Goal: Information Seeking & Learning: Learn about a topic

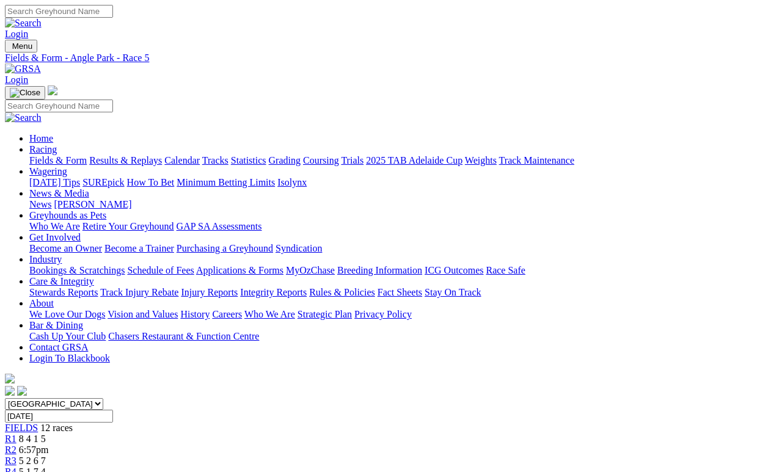
scroll to position [105, 0]
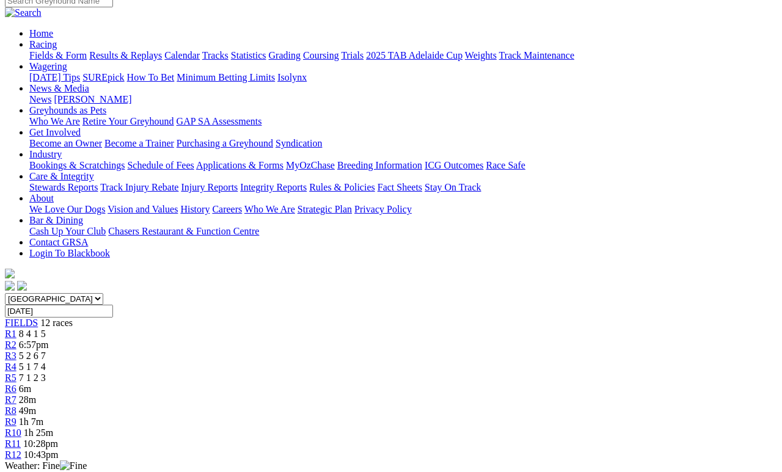
click at [21, 450] on span "R12" at bounding box center [13, 455] width 16 height 10
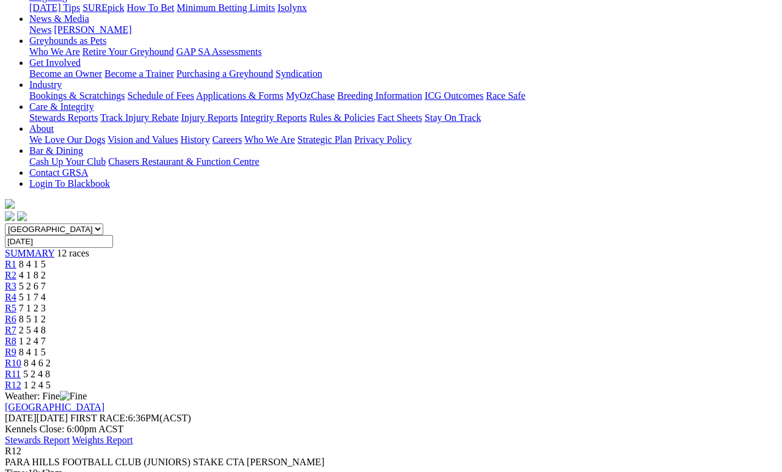
scroll to position [176, 0]
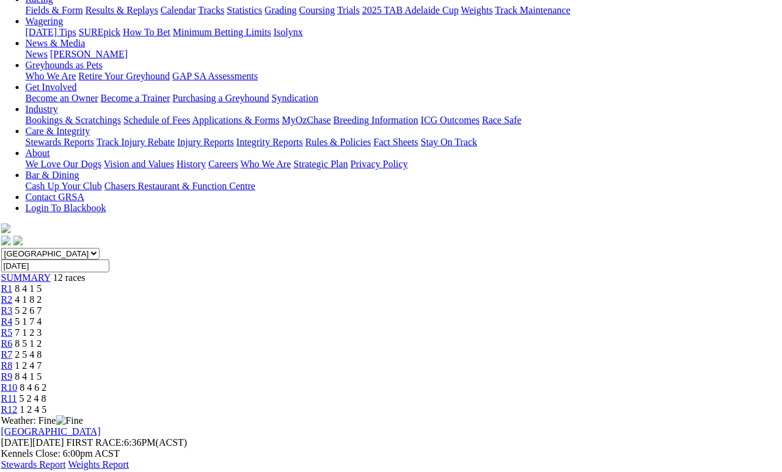
scroll to position [150, 4]
click at [16, 393] on span "R11" at bounding box center [9, 398] width 16 height 10
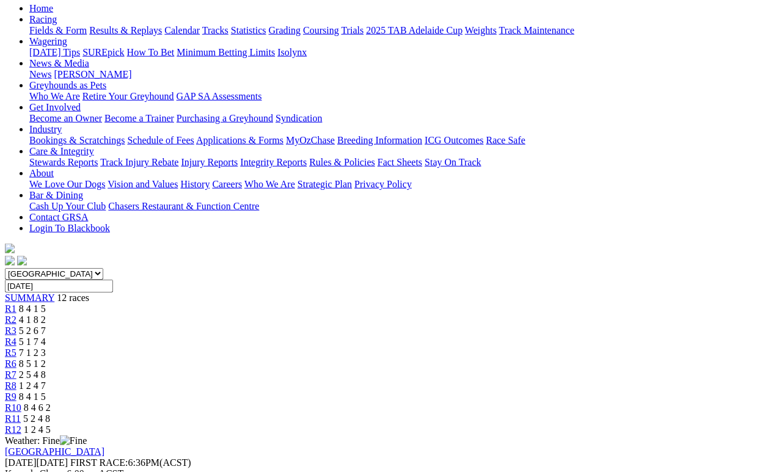
scroll to position [125, 0]
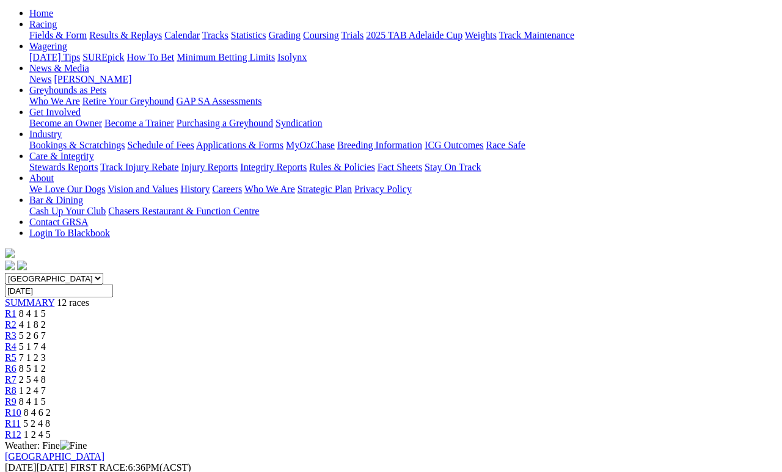
click at [51, 408] on span "8 4 6 2" at bounding box center [37, 413] width 27 height 10
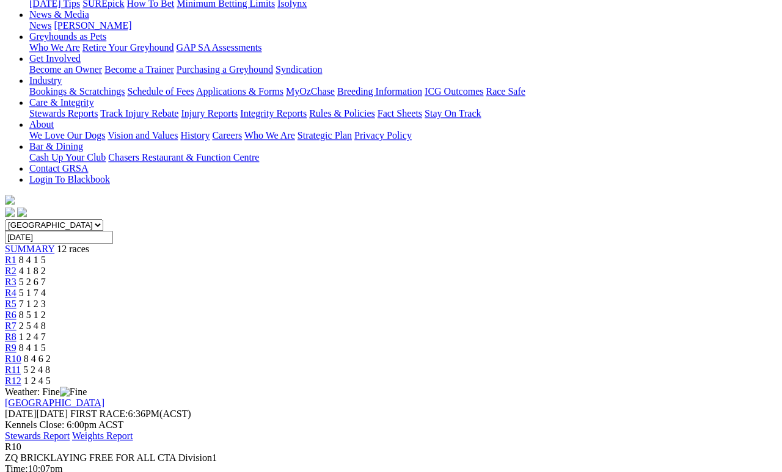
scroll to position [179, 0]
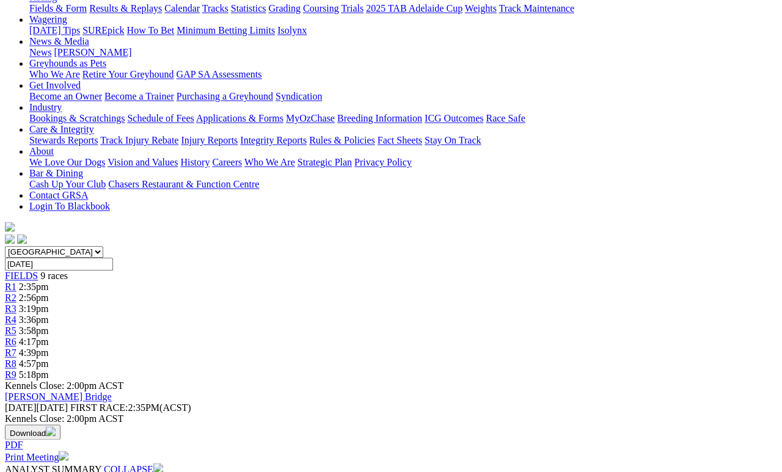
scroll to position [152, 0]
click at [38, 271] on link "FIELDS" at bounding box center [21, 276] width 33 height 10
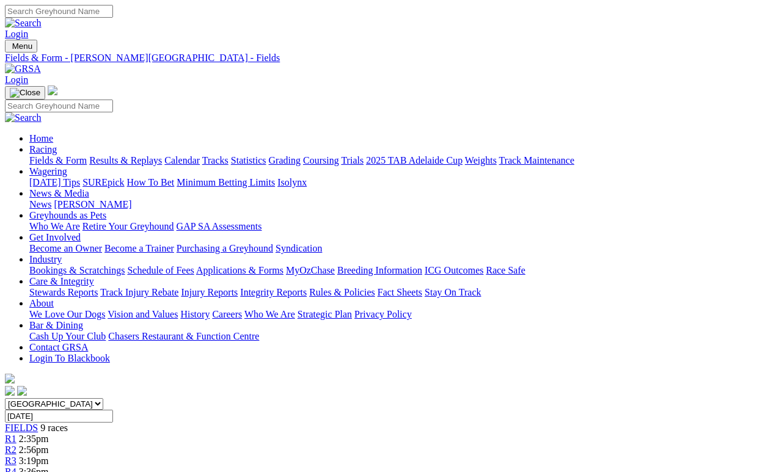
click at [42, 155] on link "Fields & Form" at bounding box center [57, 160] width 57 height 10
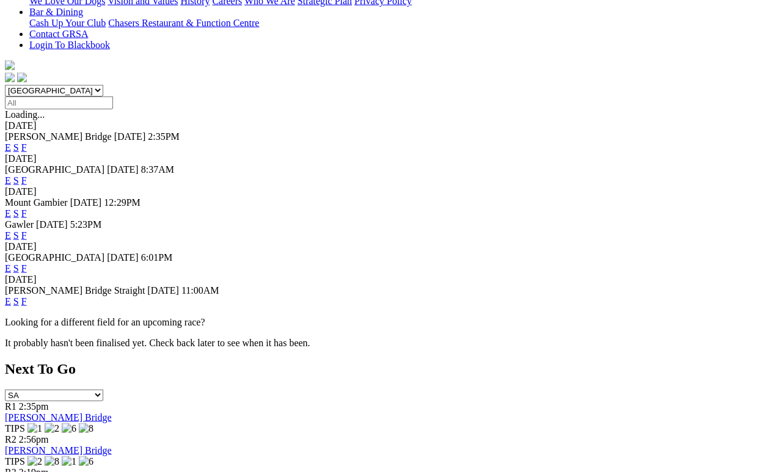
scroll to position [314, 0]
click at [27, 263] on link "F" at bounding box center [23, 268] width 5 height 10
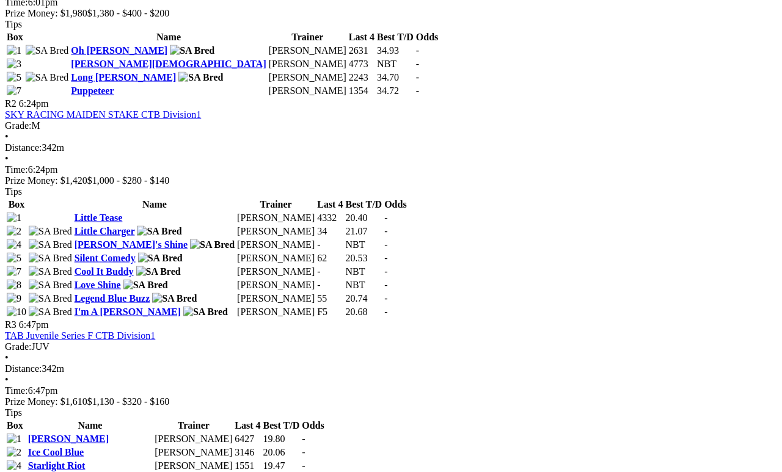
scroll to position [672, 0]
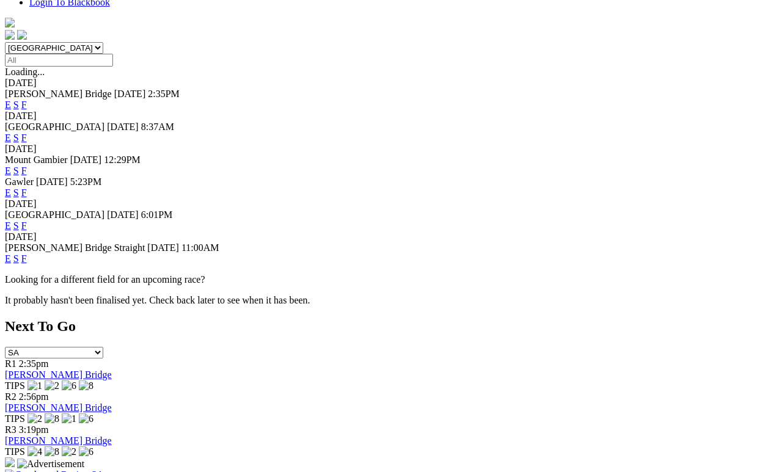
scroll to position [356, 0]
click at [27, 188] on link "F" at bounding box center [23, 193] width 5 height 10
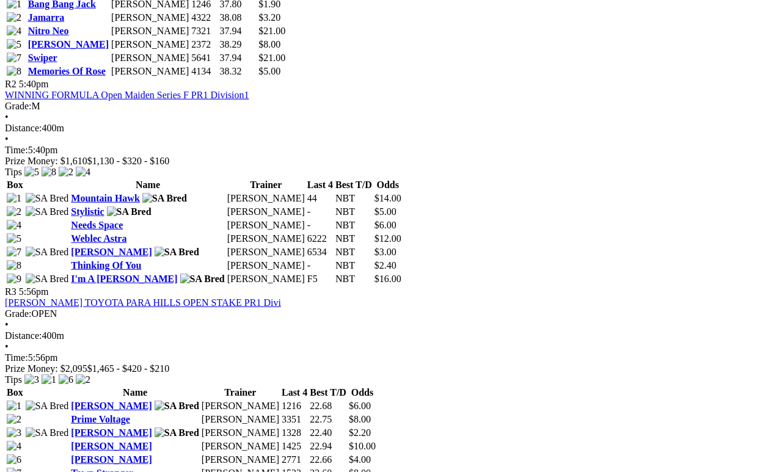
scroll to position [753, 0]
